Goal: Task Accomplishment & Management: Complete application form

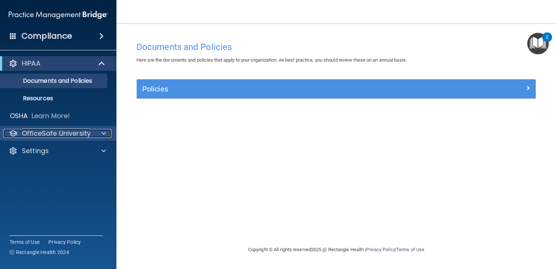
click at [92, 135] on div "OfficeSafe University" at bounding box center [48, 133] width 90 height 9
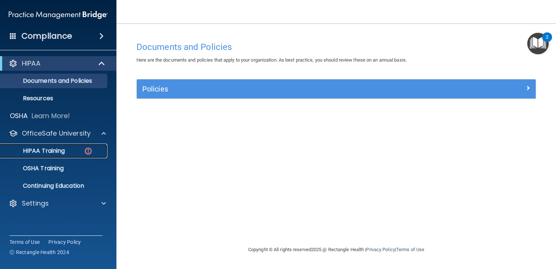
click at [87, 151] on img at bounding box center [88, 150] width 9 height 9
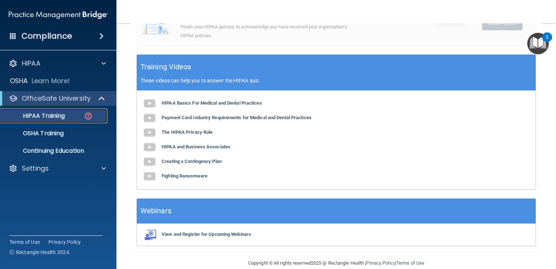
scroll to position [252, 0]
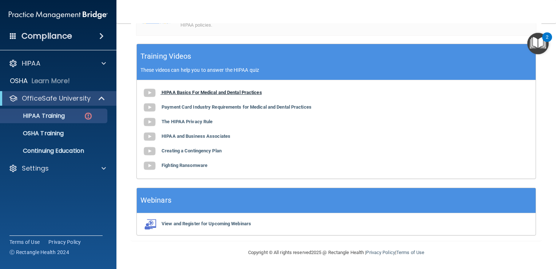
click at [172, 92] on b "HIPAA Basics For Medical and Dental Practices" at bounding box center [212, 92] width 100 height 5
click at [183, 107] on b "Payment Card Industry Requirements for Medical and Dental Practices" at bounding box center [237, 106] width 150 height 5
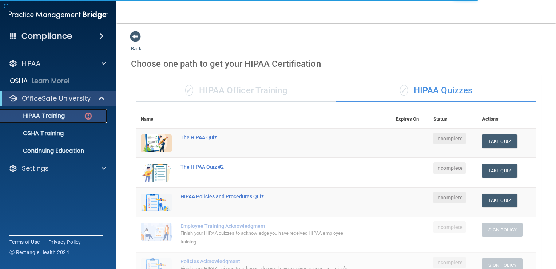
click at [85, 118] on img at bounding box center [88, 115] width 9 height 9
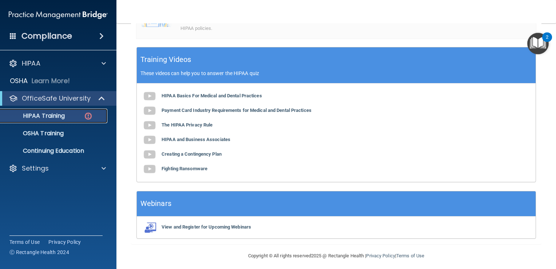
scroll to position [252, 0]
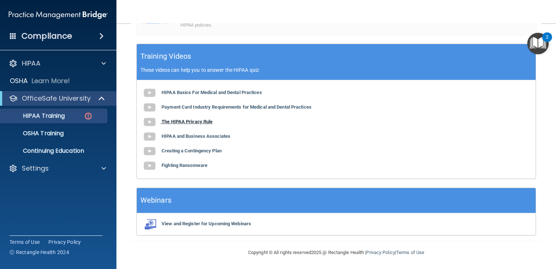
click at [193, 120] on b "The HIPAA Privacy Rule" at bounding box center [187, 121] width 51 height 5
click at [202, 136] on b "HIPAA and Business Associates" at bounding box center [196, 135] width 69 height 5
click at [218, 149] on b "Creating a Contingency Plan" at bounding box center [192, 150] width 60 height 5
click at [194, 166] on b "Fighting Ransomware" at bounding box center [185, 164] width 46 height 5
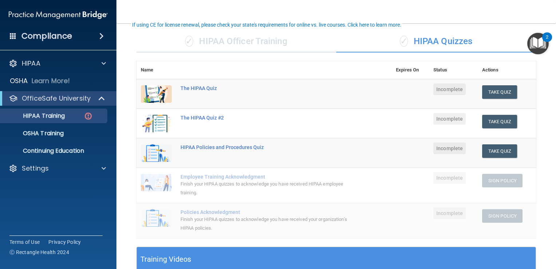
scroll to position [51, 0]
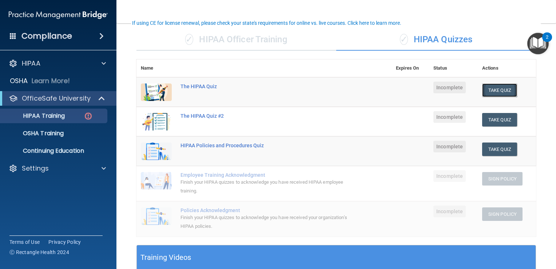
click at [496, 88] on button "Take Quiz" at bounding box center [499, 89] width 35 height 13
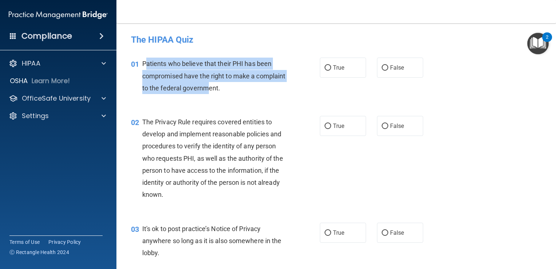
drag, startPoint x: 144, startPoint y: 60, endPoint x: 241, endPoint y: 98, distance: 103.8
click at [241, 98] on div "01 Patients who believe that their PHI has been compromised have the right to m…" at bounding box center [336, 77] width 421 height 58
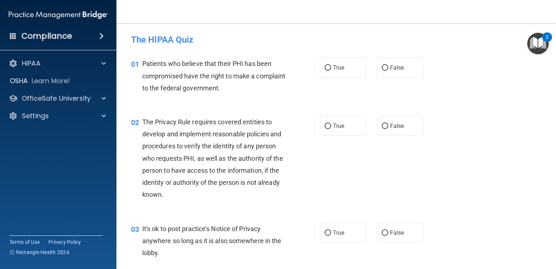
drag, startPoint x: 241, startPoint y: 98, endPoint x: 255, endPoint y: 12, distance: 86.3
click at [255, 12] on nav "Toggle navigation Amaiya Bethel amaiyacherise@gmail.com Manage My Enterprise Ir…" at bounding box center [336, 11] width 440 height 23
drag, startPoint x: 144, startPoint y: 63, endPoint x: 344, endPoint y: 99, distance: 203.7
click at [344, 99] on div "01 Patients who believe that their PHI has been compromised have the right to m…" at bounding box center [336, 77] width 421 height 58
click at [266, 97] on div "01 Patients who believe that their PHI has been compromised have the right to m…" at bounding box center [225, 78] width 211 height 40
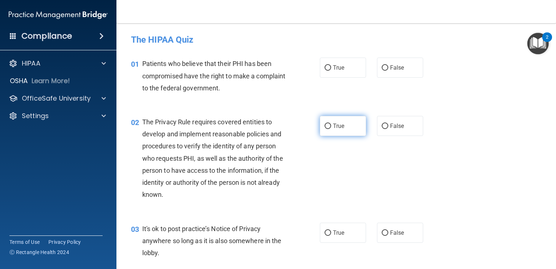
click at [321, 124] on label "True" at bounding box center [343, 126] width 46 height 20
click at [325, 124] on input "True" at bounding box center [328, 125] width 7 height 5
radio input "true"
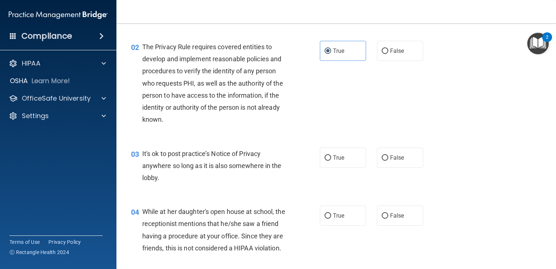
scroll to position [74, 0]
click at [399, 151] on label "False" at bounding box center [400, 158] width 46 height 20
click at [388, 156] on input "False" at bounding box center [385, 158] width 7 height 5
radio input "true"
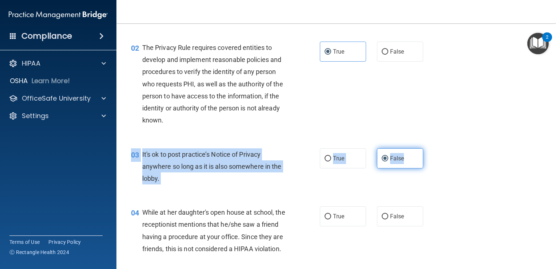
drag, startPoint x: 144, startPoint y: 143, endPoint x: 400, endPoint y: 162, distance: 256.2
click at [400, 162] on div "03 It's ok to post practice’s Notice of Privacy anywhere so long as it is also …" at bounding box center [336, 168] width 421 height 58
copy ng-form "03 It's ok to post practice’s Notice of Privacy anywhere so long as it is also …"
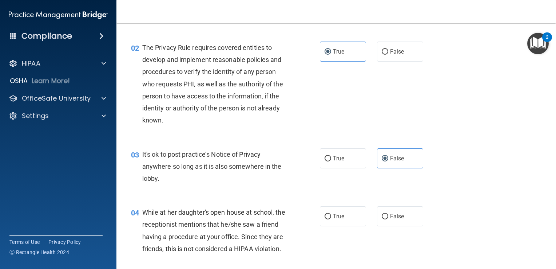
click at [290, 145] on div "03 It's ok to post practice’s Notice of Privacy anywhere so long as it is also …" at bounding box center [336, 168] width 421 height 58
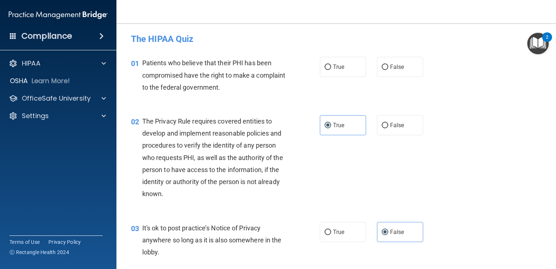
scroll to position [0, 0]
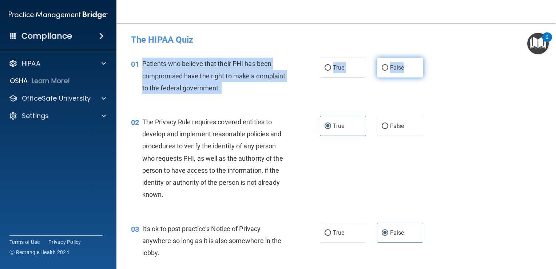
drag, startPoint x: 138, startPoint y: 63, endPoint x: 402, endPoint y: 67, distance: 264.3
click at [431, 58] on ng-form "01 Patients who believe that their PHI has been compromised have the right to m…" at bounding box center [431, 58] width 0 height 0
copy ng-form "Patients who believe that their PHI has been compromised have the right to make…"
click at [326, 69] on input "True" at bounding box center [328, 67] width 7 height 5
radio input "true"
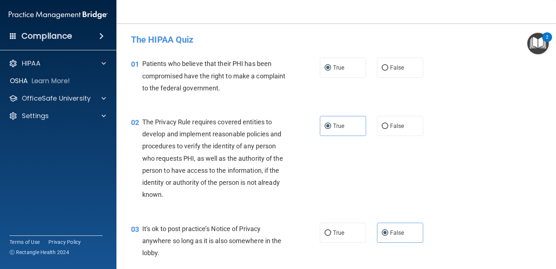
click at [312, 125] on div "02 The Privacy Rule requires covered entities to develop and implement reasonab…" at bounding box center [225, 160] width 211 height 88
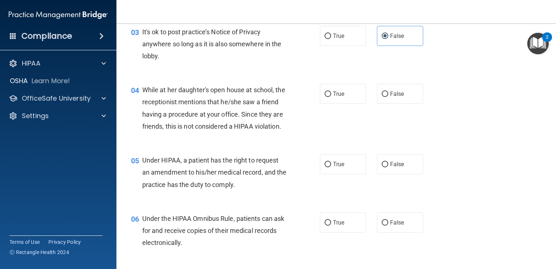
scroll to position [201, 0]
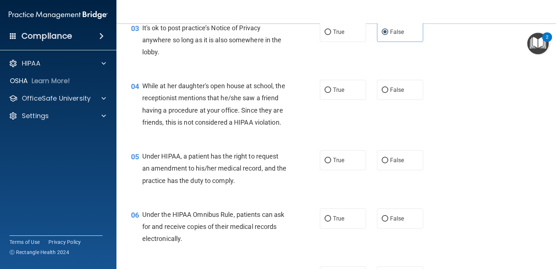
click at [312, 125] on div "04 While at her daughter's open house at school, the receptionist mentions that…" at bounding box center [225, 106] width 211 height 52
click at [390, 88] on span "False" at bounding box center [397, 89] width 14 height 7
click at [387, 88] on input "False" at bounding box center [385, 89] width 7 height 5
radio input "true"
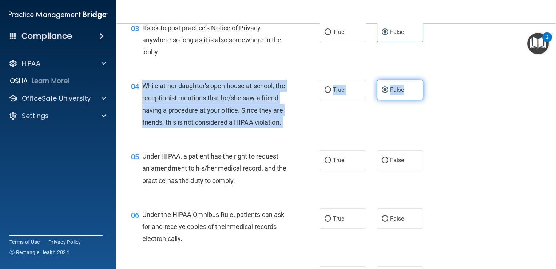
drag, startPoint x: 141, startPoint y: 85, endPoint x: 409, endPoint y: 88, distance: 267.9
click at [431, 80] on ng-form "04 While at her daughter's open house at school, the receptionist mentions that…" at bounding box center [431, 80] width 0 height 0
copy ng-form "While at her daughter's open house at school, the receptionist mentions that he…"
click at [287, 114] on div "While at her daughter's open house at school, the receptionist mentions that he…" at bounding box center [217, 104] width 150 height 48
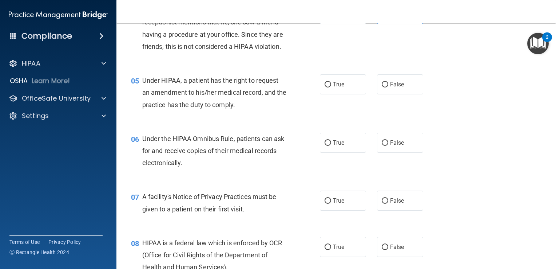
scroll to position [276, 0]
click at [327, 91] on label "True" at bounding box center [343, 84] width 46 height 20
click at [327, 87] on input "True" at bounding box center [328, 84] width 7 height 5
radio input "true"
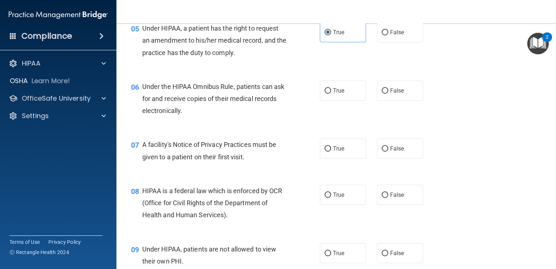
scroll to position [329, 0]
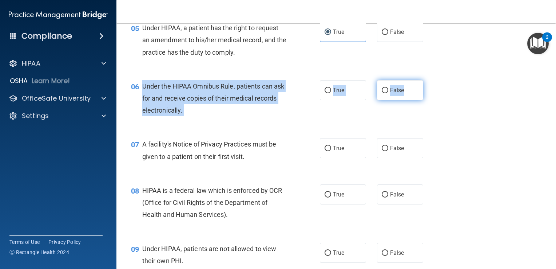
drag, startPoint x: 142, startPoint y: 99, endPoint x: 401, endPoint y: 100, distance: 259.1
click at [431, 80] on ng-form "06 Under the HIPAA Omnibus Rule, patients can ask for and receive copies of the…" at bounding box center [431, 80] width 0 height 0
copy ng-form "Under the HIPAA Omnibus Rule, patients can ask for and receive copies of their …"
click at [339, 97] on label "True" at bounding box center [343, 90] width 46 height 20
click at [331, 93] on input "True" at bounding box center [328, 90] width 7 height 5
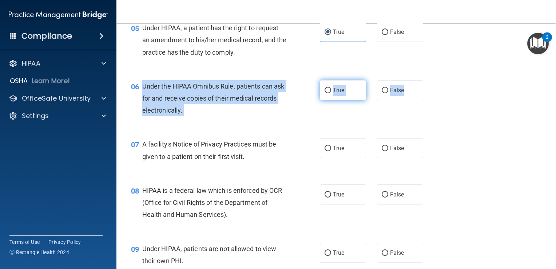
radio input "true"
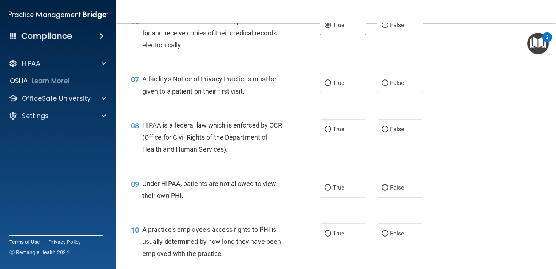
scroll to position [394, 0]
click at [339, 92] on label "True" at bounding box center [343, 82] width 46 height 20
click at [331, 86] on input "True" at bounding box center [328, 82] width 7 height 5
radio input "true"
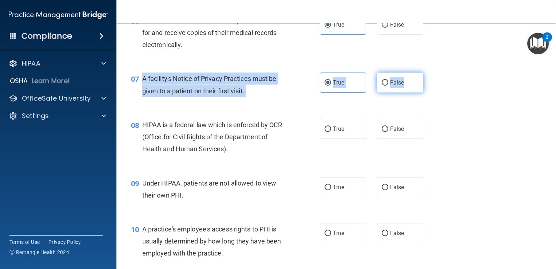
drag, startPoint x: 143, startPoint y: 88, endPoint x: 402, endPoint y: 96, distance: 258.5
click at [431, 72] on ng-form "07 A facility's Notice of Privacy Practices must be given to a patient on their…" at bounding box center [431, 72] width 0 height 0
copy ng-form "A facility's Notice of Privacy Practices must be given to a patient on their fi…"
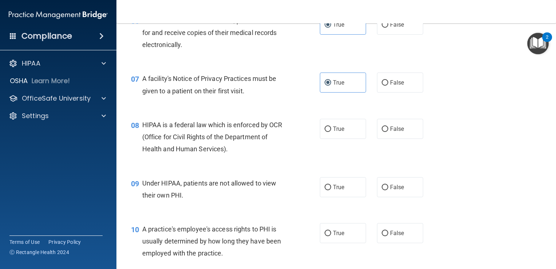
click at [273, 168] on div "08 HIPAA is a federal law which is enforced by OCR (Office for Civil Rights of …" at bounding box center [336, 139] width 421 height 58
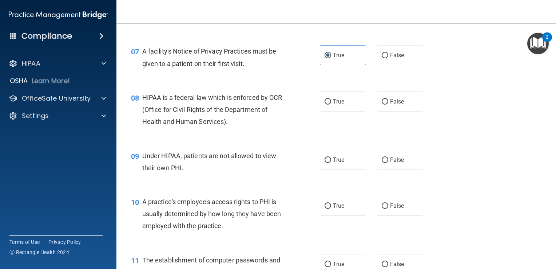
scroll to position [421, 0]
click at [338, 106] on span "True" at bounding box center [338, 102] width 11 height 7
click at [331, 105] on input "True" at bounding box center [328, 102] width 7 height 5
radio input "true"
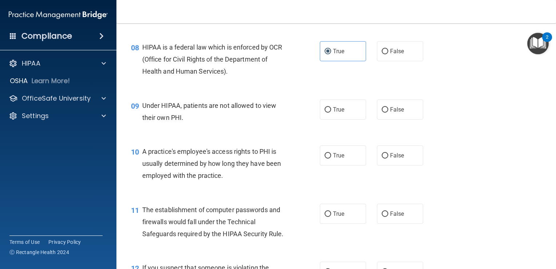
scroll to position [472, 0]
click at [377, 119] on label "False" at bounding box center [400, 109] width 46 height 20
click at [382, 112] on input "False" at bounding box center [385, 108] width 7 height 5
radio input "true"
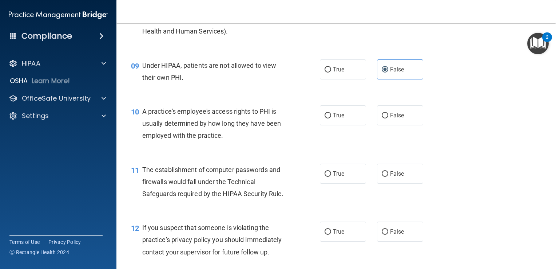
scroll to position [511, 0]
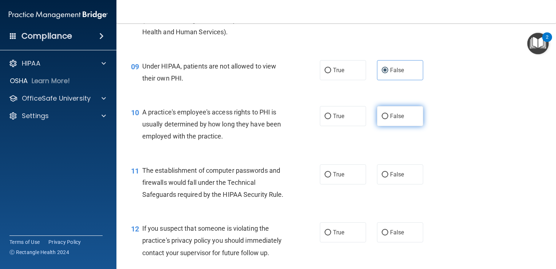
click at [387, 120] on label "False" at bounding box center [400, 116] width 46 height 20
click at [387, 119] on input "False" at bounding box center [385, 116] width 7 height 5
radio input "true"
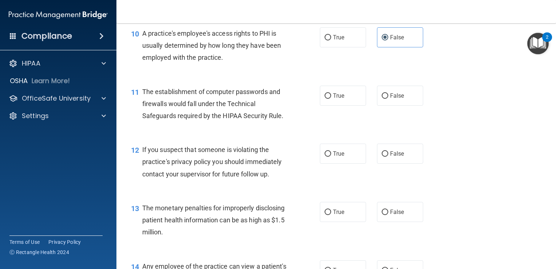
scroll to position [590, 0]
click at [335, 99] on span "True" at bounding box center [338, 95] width 11 height 7
click at [331, 99] on input "True" at bounding box center [328, 95] width 7 height 5
radio input "true"
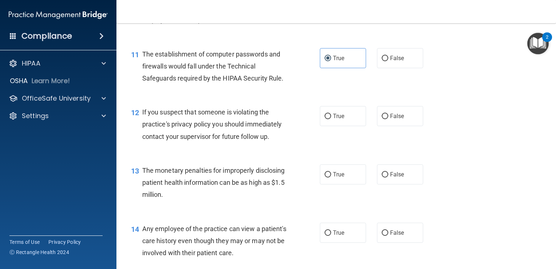
scroll to position [629, 0]
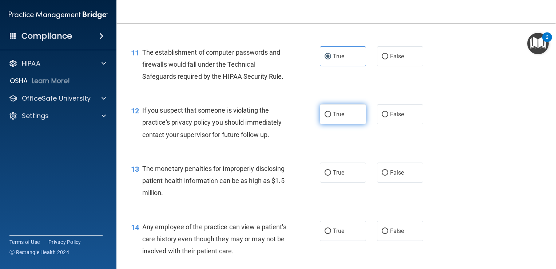
click at [360, 124] on label "True" at bounding box center [343, 114] width 46 height 20
click at [331, 117] on input "True" at bounding box center [328, 114] width 7 height 5
radio input "true"
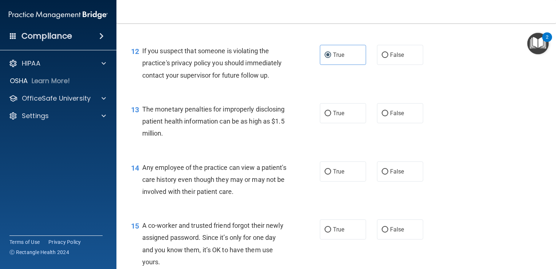
scroll to position [689, 0]
click at [323, 123] on label "True" at bounding box center [343, 113] width 46 height 20
click at [325, 116] on input "True" at bounding box center [328, 112] width 7 height 5
radio input "true"
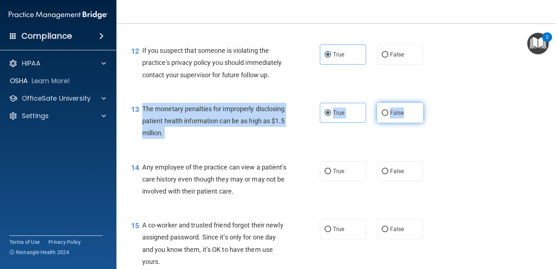
drag, startPoint x: 142, startPoint y: 118, endPoint x: 412, endPoint y: 124, distance: 269.8
click at [431, 103] on ng-form "13 The monetary penalties for improperly disclosing patient health information …" at bounding box center [431, 103] width 0 height 0
copy ng-form "The monetary penalties for improperly disclosing patient health information can…"
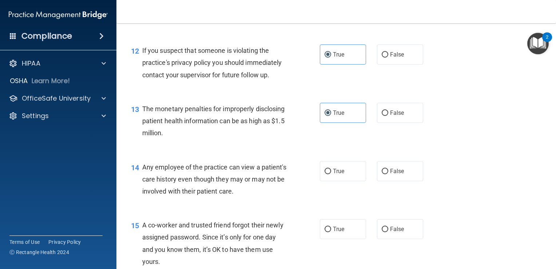
click at [298, 152] on div "13 The monetary penalties for improperly disclosing patient health information …" at bounding box center [336, 123] width 421 height 58
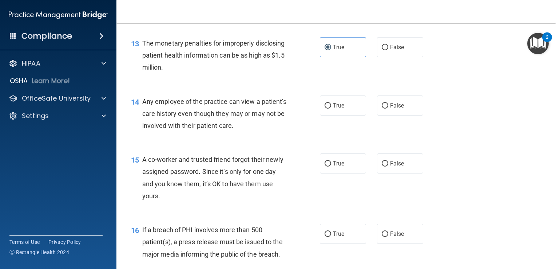
scroll to position [754, 0]
click at [335, 109] on span "True" at bounding box center [338, 105] width 11 height 7
click at [331, 108] on input "True" at bounding box center [328, 105] width 7 height 5
radio input "true"
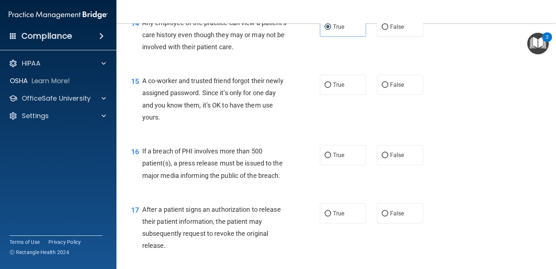
scroll to position [833, 0]
click at [387, 95] on label "False" at bounding box center [400, 85] width 46 height 20
click at [387, 88] on input "False" at bounding box center [385, 84] width 7 height 5
radio input "true"
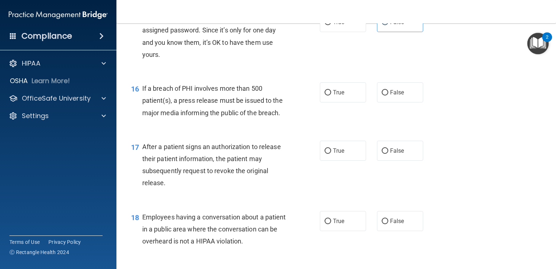
scroll to position [896, 0]
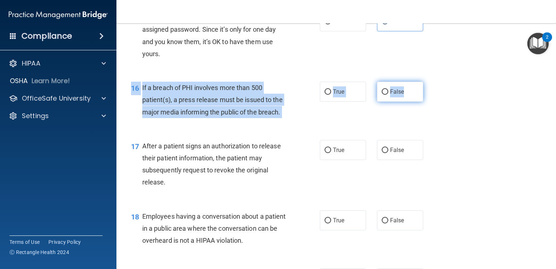
drag, startPoint x: 140, startPoint y: 88, endPoint x: 405, endPoint y: 100, distance: 264.9
click at [405, 100] on div "16 If a breach of PHI involves more than 500 patient(s), a press release must b…" at bounding box center [336, 101] width 421 height 58
copy ng-form "16 If a breach of PHI involves more than 500 patient(s), a press release must b…"
click at [275, 94] on div "If a breach of PHI involves more than 500 patient(s), a press release must be i…" at bounding box center [217, 100] width 150 height 36
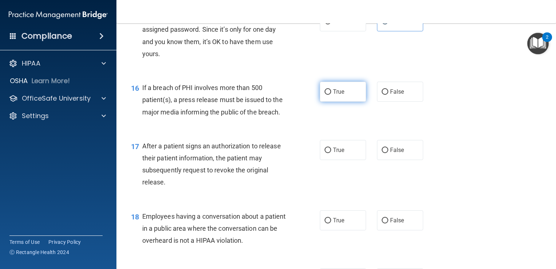
click at [326, 95] on input "True" at bounding box center [328, 91] width 7 height 5
radio input "true"
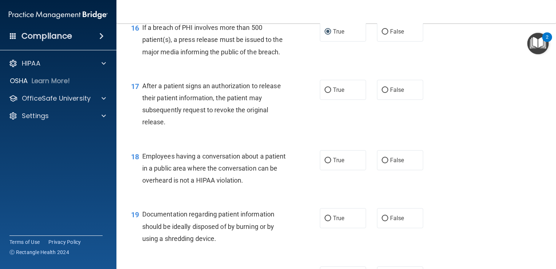
scroll to position [956, 0]
click at [330, 97] on label "True" at bounding box center [343, 90] width 46 height 20
click at [330, 93] on input "True" at bounding box center [328, 90] width 7 height 5
radio input "true"
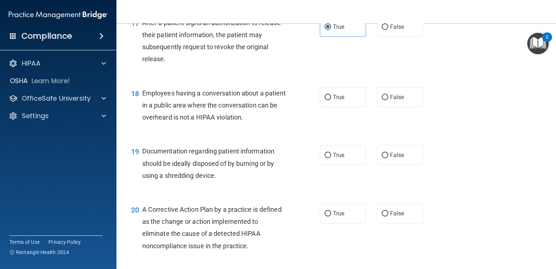
scroll to position [1019, 0]
click at [345, 107] on label "True" at bounding box center [343, 97] width 46 height 20
click at [331, 100] on input "True" at bounding box center [328, 97] width 7 height 5
radio input "true"
click at [405, 107] on label "False" at bounding box center [400, 97] width 46 height 20
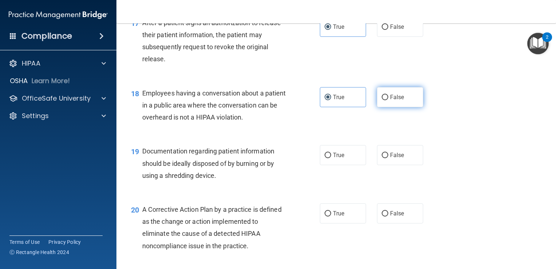
click at [388, 100] on input "False" at bounding box center [385, 97] width 7 height 5
radio input "true"
radio input "false"
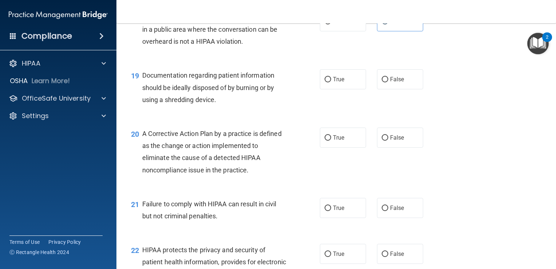
scroll to position [1094, 0]
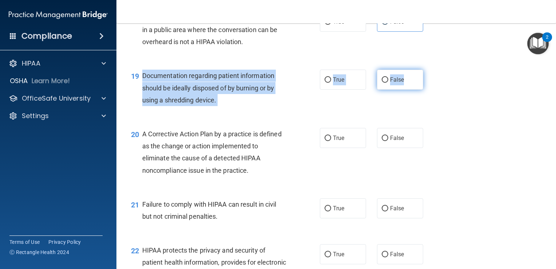
drag, startPoint x: 140, startPoint y: 87, endPoint x: 402, endPoint y: 85, distance: 262.4
click at [431, 70] on ng-form "19 Documentation regarding patient information should be ideally disposed of by…" at bounding box center [431, 70] width 0 height 0
copy ng-form "Documentation regarding patient information should be ideally disposed of by bu…"
click at [301, 85] on div "19 Documentation regarding patient information should be ideally disposed of by…" at bounding box center [225, 90] width 211 height 40
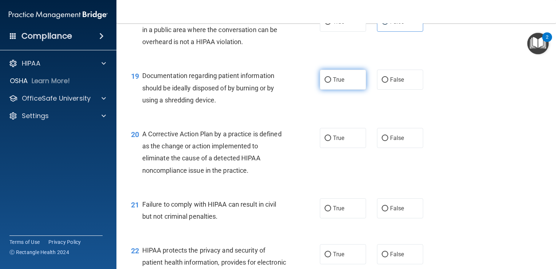
click at [350, 90] on label "True" at bounding box center [343, 80] width 46 height 20
click at [331, 83] on input "True" at bounding box center [328, 79] width 7 height 5
radio input "true"
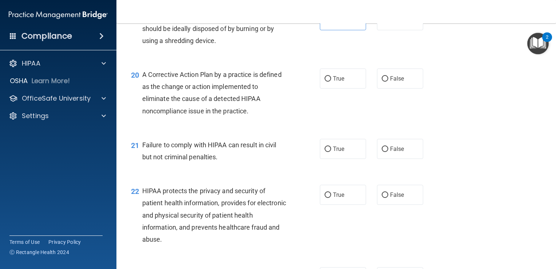
scroll to position [1153, 0]
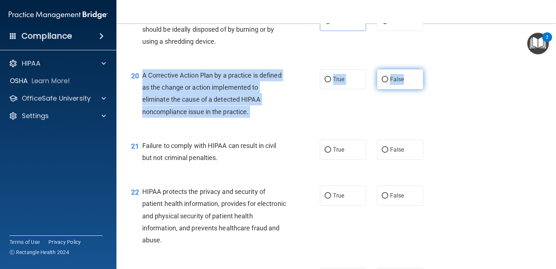
drag, startPoint x: 139, startPoint y: 82, endPoint x: 407, endPoint y: 90, distance: 268.0
click at [431, 69] on ng-form "20 A Corrective Action Plan by a practice is defined as the change or action im…" at bounding box center [431, 69] width 0 height 0
copy ng-form "A Corrective Action Plan by a practice is defined as the change or action imple…"
click at [307, 93] on div "20 A Corrective Action Plan by a practice is defined as the change or action im…" at bounding box center [225, 95] width 211 height 52
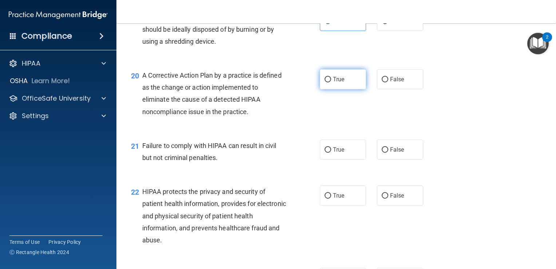
click at [329, 89] on label "True" at bounding box center [343, 79] width 46 height 20
click at [329, 82] on input "True" at bounding box center [328, 79] width 7 height 5
radio input "true"
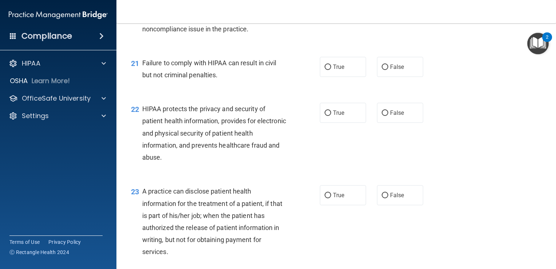
scroll to position [1240, 0]
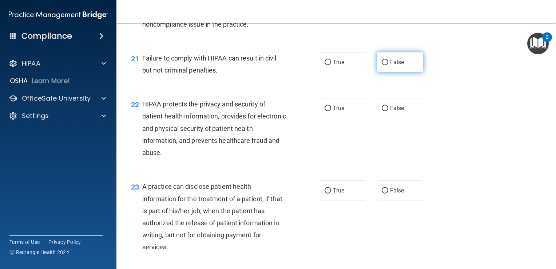
click at [390, 66] on span "False" at bounding box center [397, 62] width 14 height 7
click at [387, 65] on input "False" at bounding box center [385, 62] width 7 height 5
radio input "true"
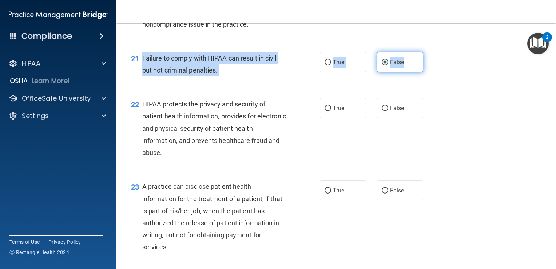
drag, startPoint x: 143, startPoint y: 66, endPoint x: 411, endPoint y: 81, distance: 267.6
click at [431, 52] on ng-form "21 Failure to comply with HIPAA can result in civil but not criminal penalties.…" at bounding box center [431, 52] width 0 height 0
copy ng-form "Failure to comply with HIPAA can result in civil but not criminal penalties. Tr…"
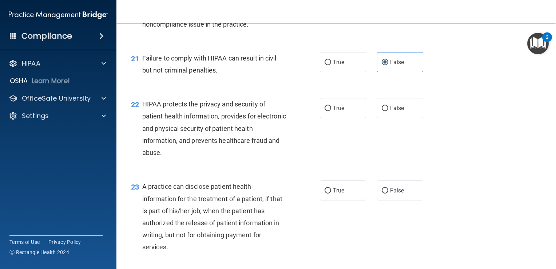
click at [310, 101] on div "22 HIPAA protects the privacy and security of patient health information, provi…" at bounding box center [336, 130] width 421 height 82
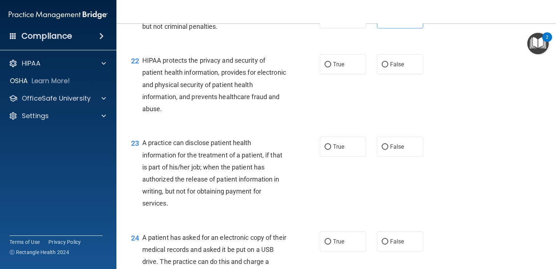
scroll to position [1288, 0]
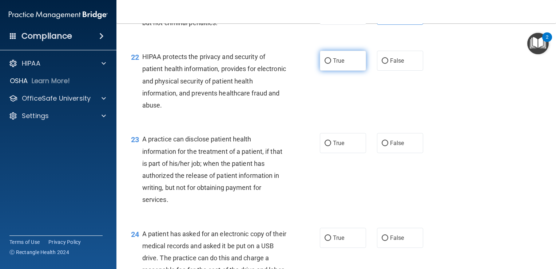
click at [342, 71] on label "True" at bounding box center [343, 61] width 46 height 20
click at [331, 64] on input "True" at bounding box center [328, 60] width 7 height 5
radio input "true"
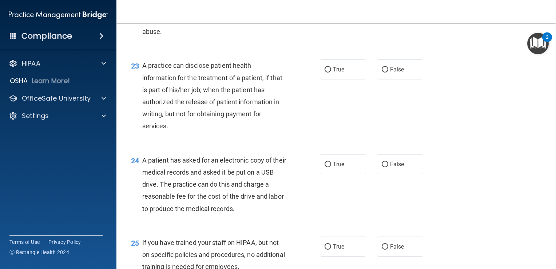
scroll to position [1361, 0]
click at [382, 79] on label "False" at bounding box center [400, 69] width 46 height 20
click at [382, 72] on input "False" at bounding box center [385, 69] width 7 height 5
radio input "true"
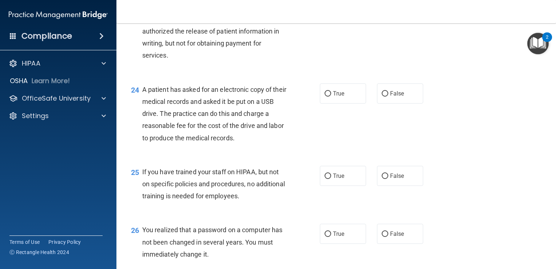
scroll to position [1431, 0]
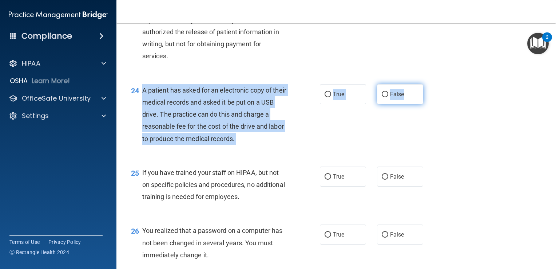
drag, startPoint x: 140, startPoint y: 102, endPoint x: 402, endPoint y: 106, distance: 261.7
click at [431, 84] on ng-form "24 A patient has asked for an electronic copy of their medical records and aske…" at bounding box center [431, 84] width 0 height 0
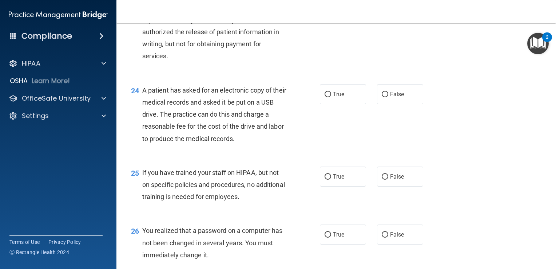
click at [338, 59] on div "23 A practice can disclose patient health information for the treatment of a pa…" at bounding box center [336, 27] width 421 height 94
click at [348, 104] on label "True" at bounding box center [343, 94] width 46 height 20
click at [331, 97] on input "True" at bounding box center [328, 94] width 7 height 5
radio input "true"
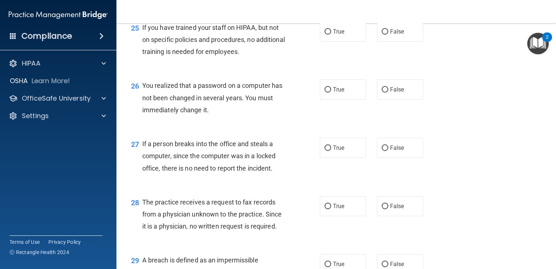
scroll to position [1576, 0]
click at [390, 41] on label "False" at bounding box center [400, 31] width 46 height 20
click at [388, 34] on input "False" at bounding box center [385, 31] width 7 height 5
radio input "true"
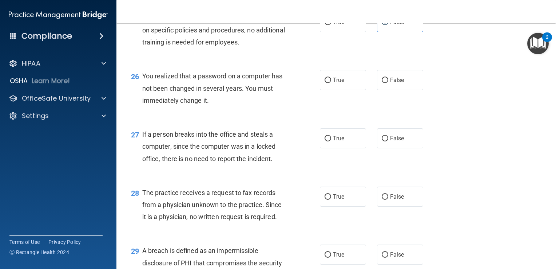
scroll to position [1585, 0]
click at [348, 90] on label "True" at bounding box center [343, 80] width 46 height 20
click at [331, 83] on input "True" at bounding box center [328, 80] width 7 height 5
radio input "true"
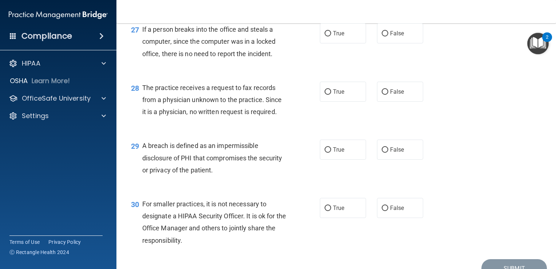
scroll to position [1690, 0]
click at [390, 37] on span "False" at bounding box center [397, 33] width 14 height 7
click at [388, 36] on input "False" at bounding box center [385, 33] width 7 height 5
radio input "true"
click at [296, 52] on div "27 If a person breaks into the office and steals a computer, since the computer…" at bounding box center [225, 43] width 211 height 40
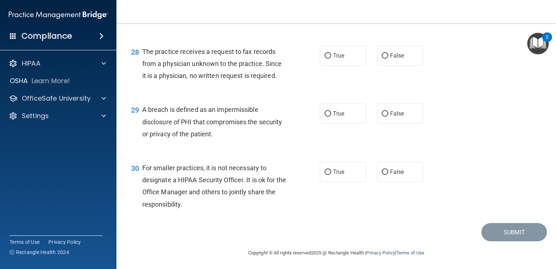
scroll to position [1727, 0]
click at [326, 58] on input "True" at bounding box center [328, 55] width 7 height 5
radio input "true"
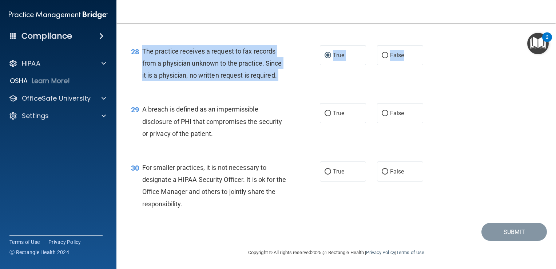
drag, startPoint x: 140, startPoint y: 60, endPoint x: 420, endPoint y: 68, distance: 279.3
click at [431, 45] on ng-form "28 The practice receives a request to fax records from a physician unknown to t…" at bounding box center [431, 45] width 0 height 0
click at [383, 58] on input "False" at bounding box center [385, 55] width 7 height 5
radio input "true"
radio input "false"
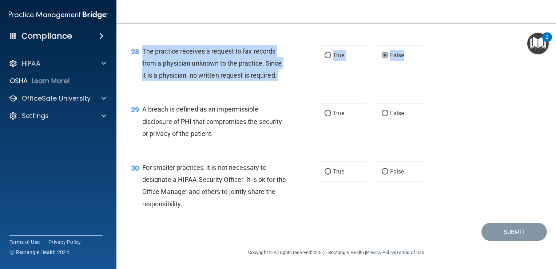
click at [301, 62] on div "28 The practice receives a request to fax records from a physician unknown to t…" at bounding box center [225, 65] width 211 height 40
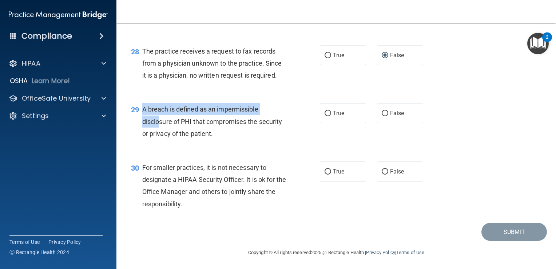
drag, startPoint x: 142, startPoint y: 116, endPoint x: 161, endPoint y: 129, distance: 23.2
click at [161, 129] on div "A breach is defined as an impermissible disclosure of PHI that compromises the …" at bounding box center [217, 121] width 150 height 36
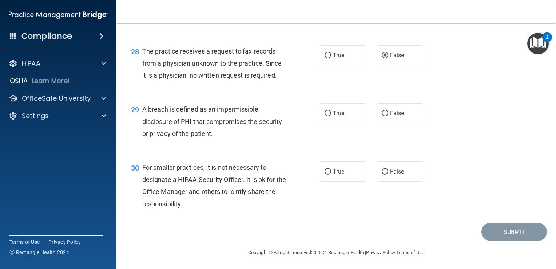
drag, startPoint x: 161, startPoint y: 129, endPoint x: 269, endPoint y: 148, distance: 110.4
click at [269, 139] on div "A breach is defined as an impermissible disclosure of PHI that compromises the …" at bounding box center [217, 121] width 150 height 36
click at [340, 116] on span "True" at bounding box center [338, 113] width 11 height 7
click at [331, 116] on input "True" at bounding box center [328, 113] width 7 height 5
radio input "true"
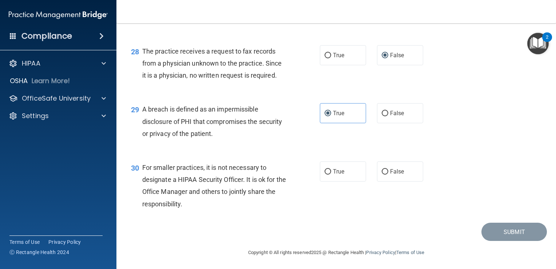
click at [383, 171] on div "30 For smaller practices, it is not necessary to designate a HIPAA Security Off…" at bounding box center [336, 187] width 421 height 70
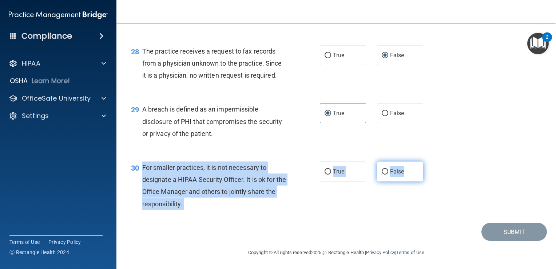
drag, startPoint x: 142, startPoint y: 178, endPoint x: 403, endPoint y: 178, distance: 260.2
click at [431, 161] on ng-form "30 For smaller practices, it is not necessary to designate a HIPAA Security Off…" at bounding box center [431, 161] width 0 height 0
click at [391, 175] on span "False" at bounding box center [397, 171] width 14 height 7
click at [388, 174] on input "False" at bounding box center [385, 171] width 7 height 5
radio input "true"
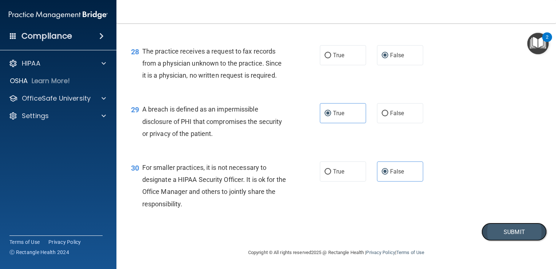
click at [486, 241] on button "Submit" at bounding box center [515, 231] width 66 height 19
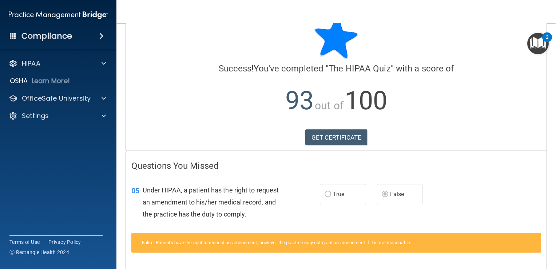
scroll to position [20, 0]
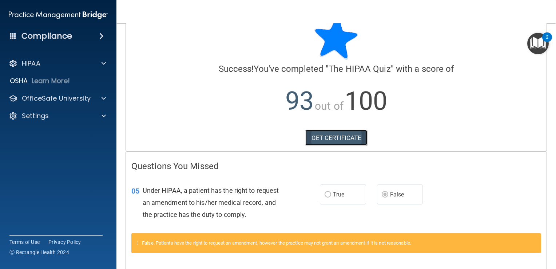
click at [327, 139] on link "GET CERTIFICATE" at bounding box center [336, 138] width 62 height 16
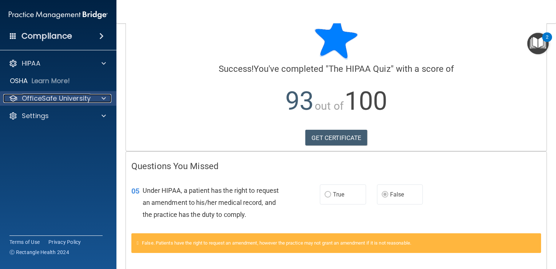
click at [86, 97] on p "OfficeSafe University" at bounding box center [56, 98] width 69 height 9
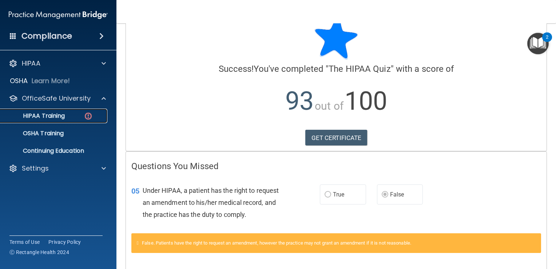
click at [73, 117] on div "HIPAA Training" at bounding box center [54, 115] width 99 height 7
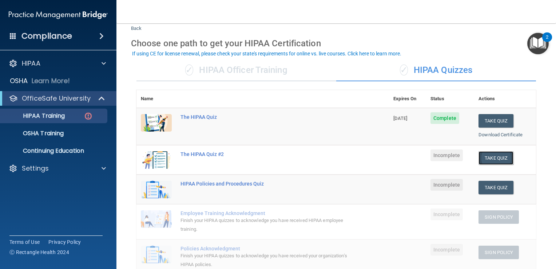
click at [490, 155] on button "Take Quiz" at bounding box center [496, 157] width 35 height 13
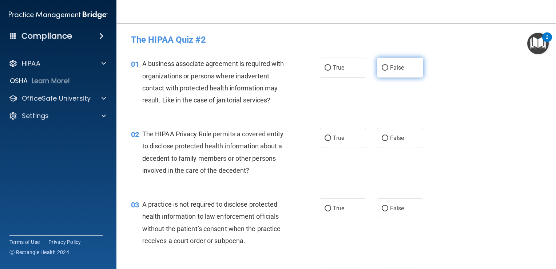
click at [408, 77] on label "False" at bounding box center [400, 68] width 46 height 20
click at [388, 71] on input "False" at bounding box center [385, 67] width 7 height 5
radio input "true"
click at [290, 96] on div "01 A business associate agreement is required with organizations or persons whe…" at bounding box center [225, 84] width 211 height 52
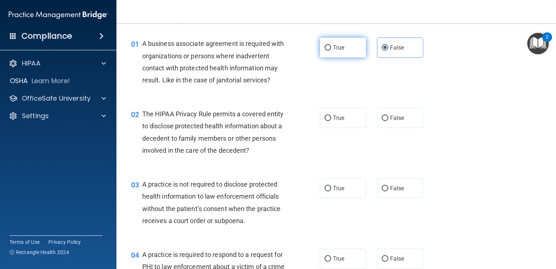
scroll to position [19, 0]
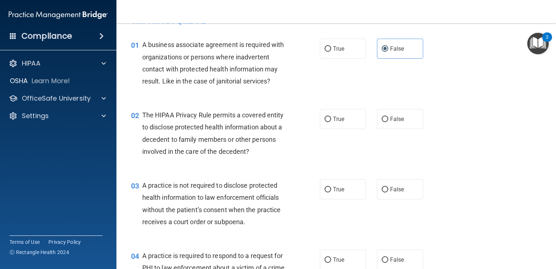
click at [317, 76] on div "01 A business associate agreement is required with organizations or persons whe…" at bounding box center [225, 65] width 211 height 52
click at [279, 155] on div "The HIPAA Privacy Rule permits a covered entity to disclose protected health in…" at bounding box center [217, 133] width 150 height 48
click at [387, 124] on label "False" at bounding box center [400, 119] width 46 height 20
click at [387, 122] on input "False" at bounding box center [385, 118] width 7 height 5
radio input "true"
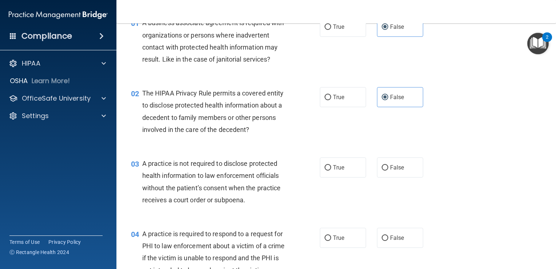
scroll to position [41, 0]
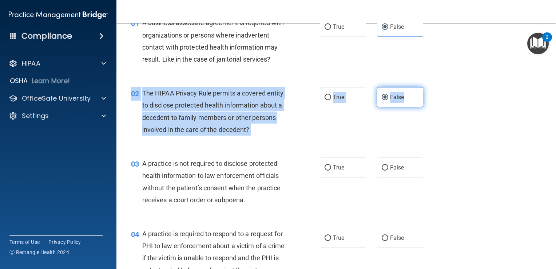
drag, startPoint x: 141, startPoint y: 86, endPoint x: 407, endPoint y: 95, distance: 265.9
click at [407, 95] on div "02 The HIPAA Privacy Rule permits a covered entity to disclose protected health…" at bounding box center [336, 113] width 421 height 70
click at [325, 100] on input "True" at bounding box center [328, 97] width 7 height 5
radio input "true"
radio input "false"
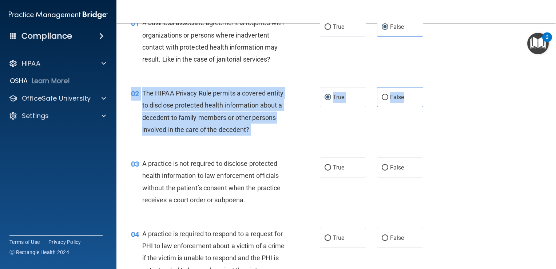
drag, startPoint x: 322, startPoint y: 118, endPoint x: 281, endPoint y: 117, distance: 41.9
click at [281, 117] on div "The HIPAA Privacy Rule permits a covered entity to disclose protected health in…" at bounding box center [217, 111] width 150 height 48
drag, startPoint x: 281, startPoint y: 118, endPoint x: 268, endPoint y: 139, distance: 25.0
click at [268, 139] on div "02 The HIPAA Privacy Rule permits a covered entity to disclose protected health…" at bounding box center [336, 113] width 421 height 70
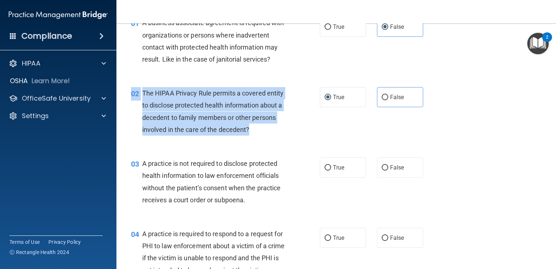
click at [268, 139] on div "02 The HIPAA Privacy Rule permits a covered entity to disclose protected health…" at bounding box center [336, 113] width 421 height 70
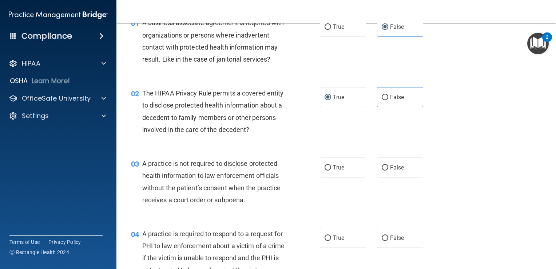
click at [300, 167] on div "03 A practice is not required to disclose protected health information to law e…" at bounding box center [225, 183] width 211 height 52
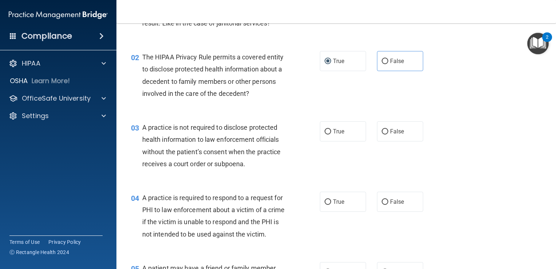
scroll to position [87, 0]
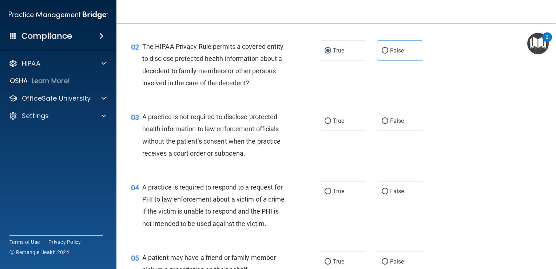
drag, startPoint x: 300, startPoint y: 167, endPoint x: 262, endPoint y: 143, distance: 45.0
click at [262, 143] on span "A practice is not required to disclose protected health information to law enfo…" at bounding box center [211, 135] width 139 height 44
click at [383, 124] on label "False" at bounding box center [400, 121] width 46 height 20
click at [383, 124] on input "False" at bounding box center [385, 120] width 7 height 5
radio input "true"
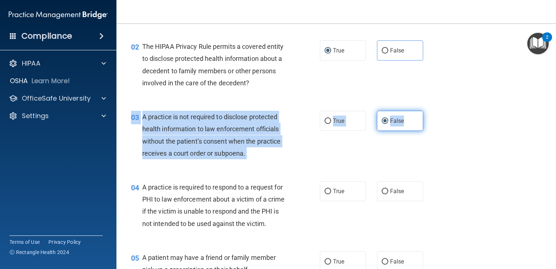
drag, startPoint x: 140, startPoint y: 104, endPoint x: 405, endPoint y: 123, distance: 265.6
click at [405, 123] on div "03 A practice is not required to disclose protected health information to law e…" at bounding box center [336, 137] width 421 height 70
click at [284, 151] on div "A practice is not required to disclose protected health information to law enfo…" at bounding box center [217, 135] width 150 height 48
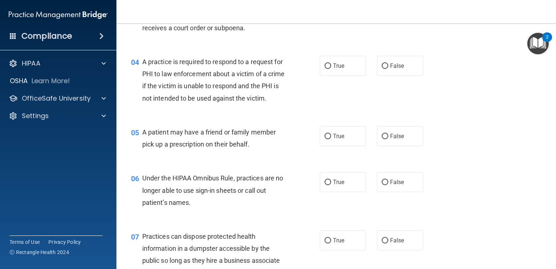
scroll to position [215, 0]
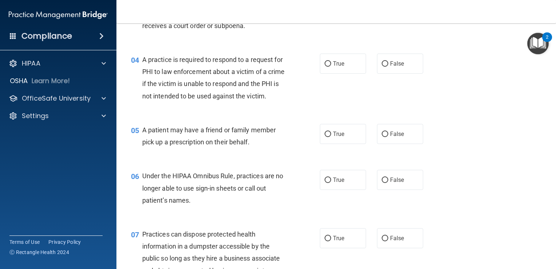
click at [337, 78] on div "04 A practice is required to respond to a request for PHI to law enforcement ab…" at bounding box center [336, 79] width 421 height 70
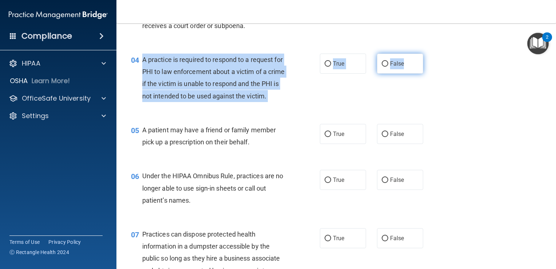
drag, startPoint x: 140, startPoint y: 56, endPoint x: 408, endPoint y: 58, distance: 267.9
click at [431, 54] on ng-form "04 A practice is required to respond to a request for PHI to law enforcement ab…" at bounding box center [431, 54] width 0 height 0
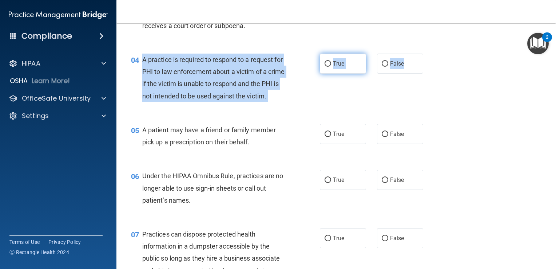
click at [337, 67] on label "True" at bounding box center [343, 64] width 46 height 20
click at [331, 67] on input "True" at bounding box center [328, 63] width 7 height 5
radio input "true"
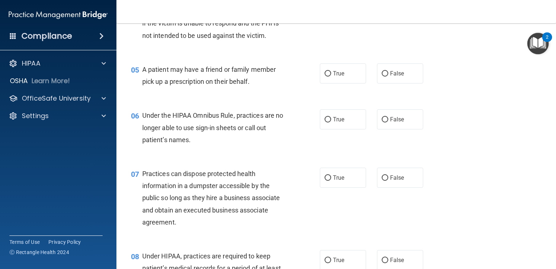
scroll to position [276, 0]
click at [393, 76] on span "False" at bounding box center [397, 72] width 14 height 7
click at [388, 76] on input "False" at bounding box center [385, 72] width 7 height 5
radio input "true"
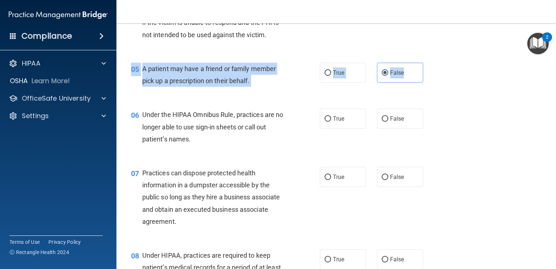
drag, startPoint x: 133, startPoint y: 53, endPoint x: 421, endPoint y: 86, distance: 289.7
click at [335, 76] on span "True" at bounding box center [338, 72] width 11 height 7
click at [331, 76] on input "True" at bounding box center [328, 72] width 7 height 5
radio input "true"
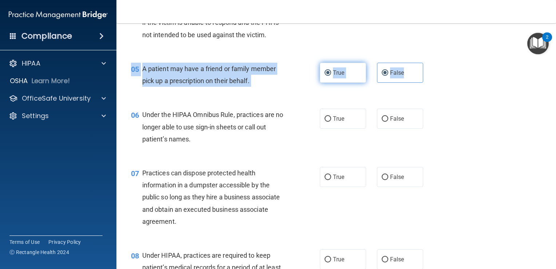
radio input "false"
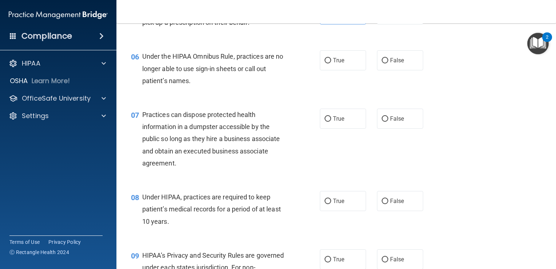
scroll to position [335, 0]
click at [386, 70] on label "False" at bounding box center [400, 59] width 46 height 20
click at [386, 63] on input "False" at bounding box center [385, 59] width 7 height 5
radio input "true"
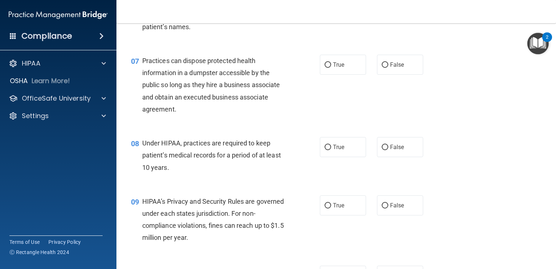
scroll to position [390, 0]
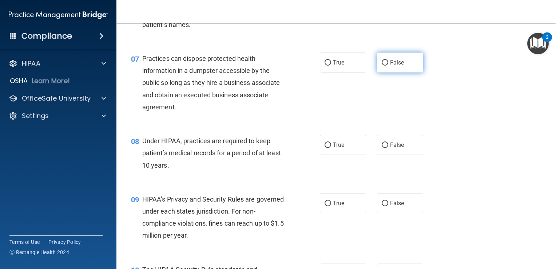
click at [377, 72] on label "False" at bounding box center [400, 62] width 46 height 20
click at [382, 66] on input "False" at bounding box center [385, 62] width 7 height 5
radio input "true"
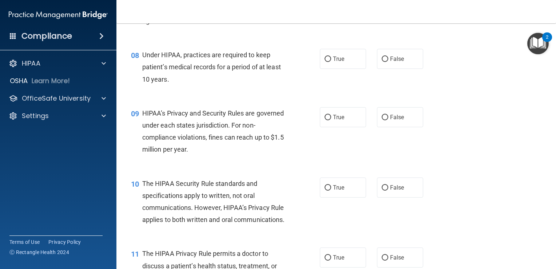
scroll to position [477, 0]
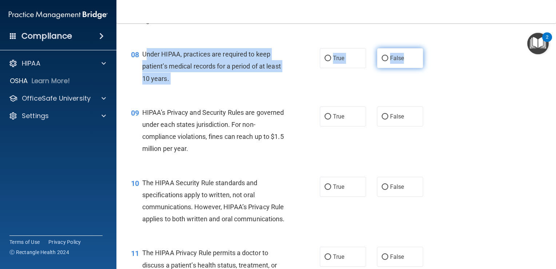
drag, startPoint x: 146, startPoint y: 65, endPoint x: 414, endPoint y: 76, distance: 268.8
click at [431, 48] on ng-form "08 Under HIPAA, practices are required to keep patient’s medical records for a …" at bounding box center [431, 48] width 0 height 0
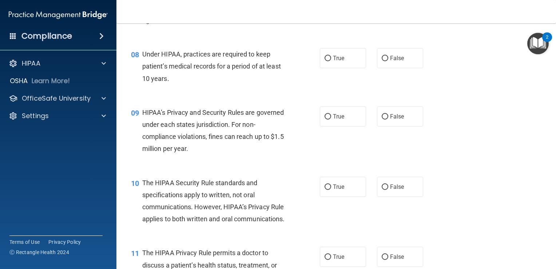
drag, startPoint x: 414, startPoint y: 76, endPoint x: 436, endPoint y: 50, distance: 34.1
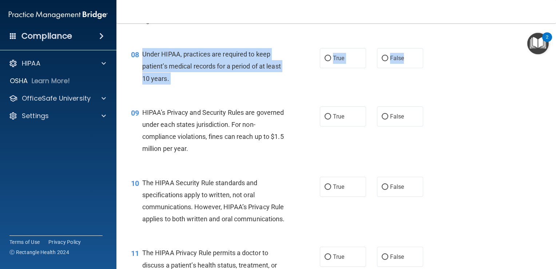
drag, startPoint x: 143, startPoint y: 63, endPoint x: 422, endPoint y: 68, distance: 279.2
click at [431, 48] on ng-form "08 Under HIPAA, practices are required to keep patient’s medical records for a …" at bounding box center [431, 48] width 0 height 0
click at [377, 68] on label "False" at bounding box center [400, 58] width 46 height 20
click at [382, 61] on input "False" at bounding box center [385, 58] width 7 height 5
radio input "true"
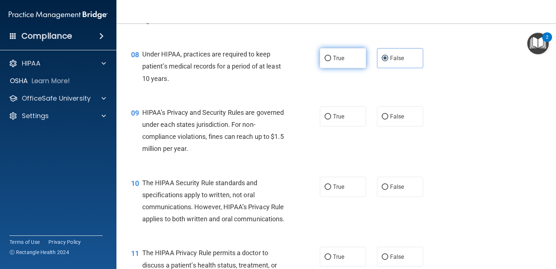
click at [346, 68] on label "True" at bounding box center [343, 58] width 46 height 20
click at [331, 61] on input "True" at bounding box center [328, 58] width 7 height 5
radio input "true"
click at [389, 56] on div "08 Under HIPAA, practices are required to keep patient’s medical records for a …" at bounding box center [336, 68] width 421 height 58
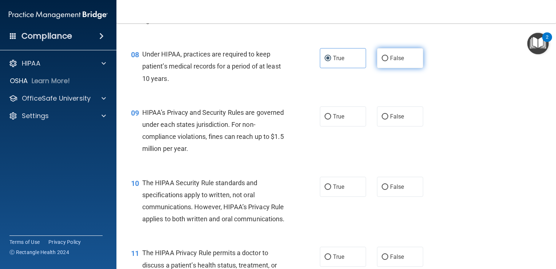
click at [395, 62] on span "False" at bounding box center [397, 58] width 14 height 7
click at [388, 61] on input "False" at bounding box center [385, 58] width 7 height 5
radio input "true"
radio input "false"
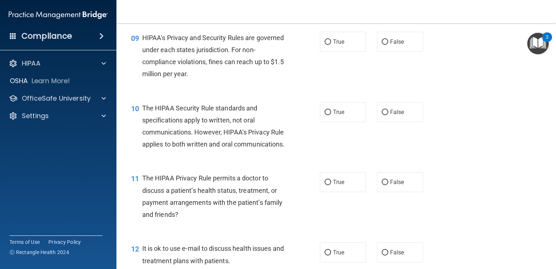
scroll to position [551, 0]
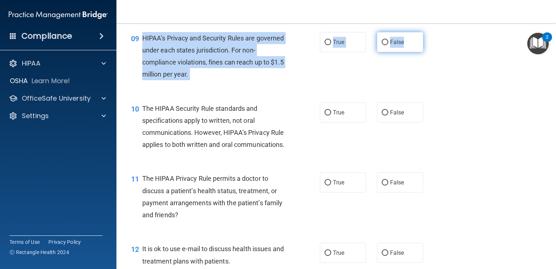
drag, startPoint x: 139, startPoint y: 45, endPoint x: 403, endPoint y: 53, distance: 263.2
click at [431, 32] on ng-form "09 HIPAA’s Privacy and Security Rules are governed under each states jurisdicti…" at bounding box center [431, 32] width 0 height 0
click at [386, 46] on label "False" at bounding box center [400, 42] width 46 height 20
click at [386, 45] on input "False" at bounding box center [385, 42] width 7 height 5
radio input "true"
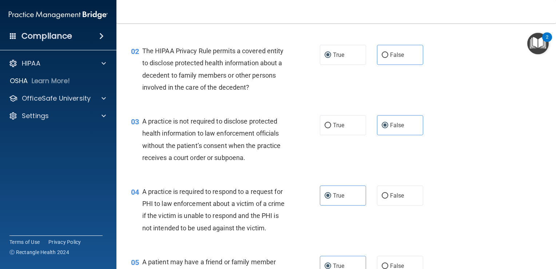
scroll to position [0, 0]
